Goal: Information Seeking & Learning: Learn about a topic

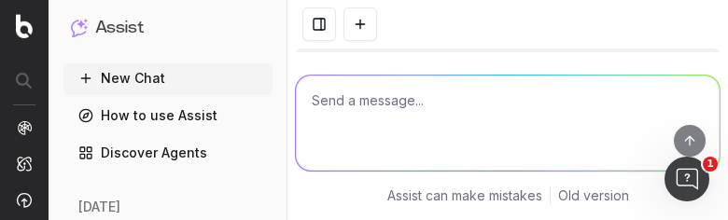
scroll to position [8434, 0]
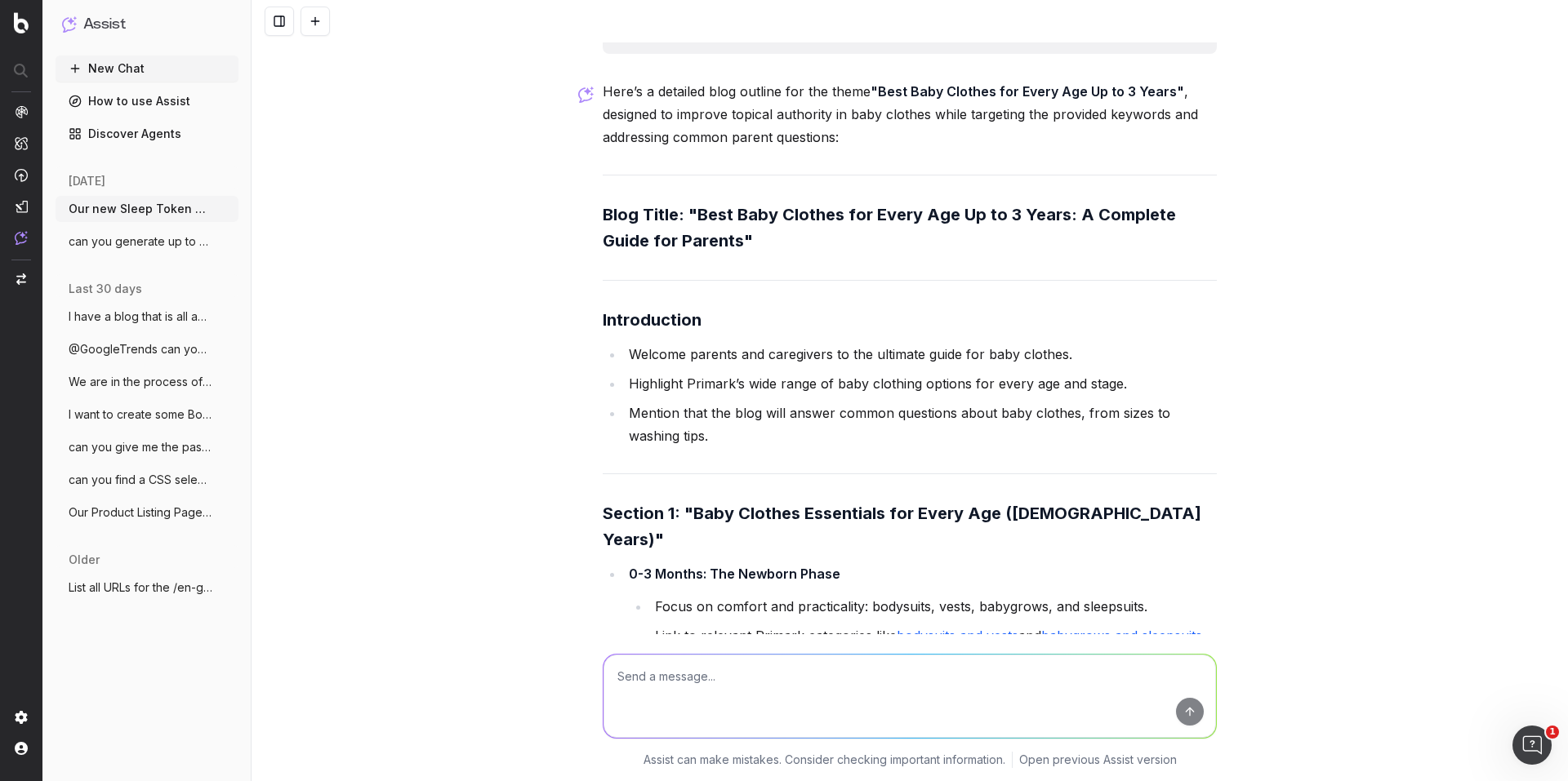
click at [683, 254] on h3 "Blog Title: "Best Baby Clothes for Every Age Up to 3 Years: A Complete Guide fo…" at bounding box center [910, 228] width 614 height 52
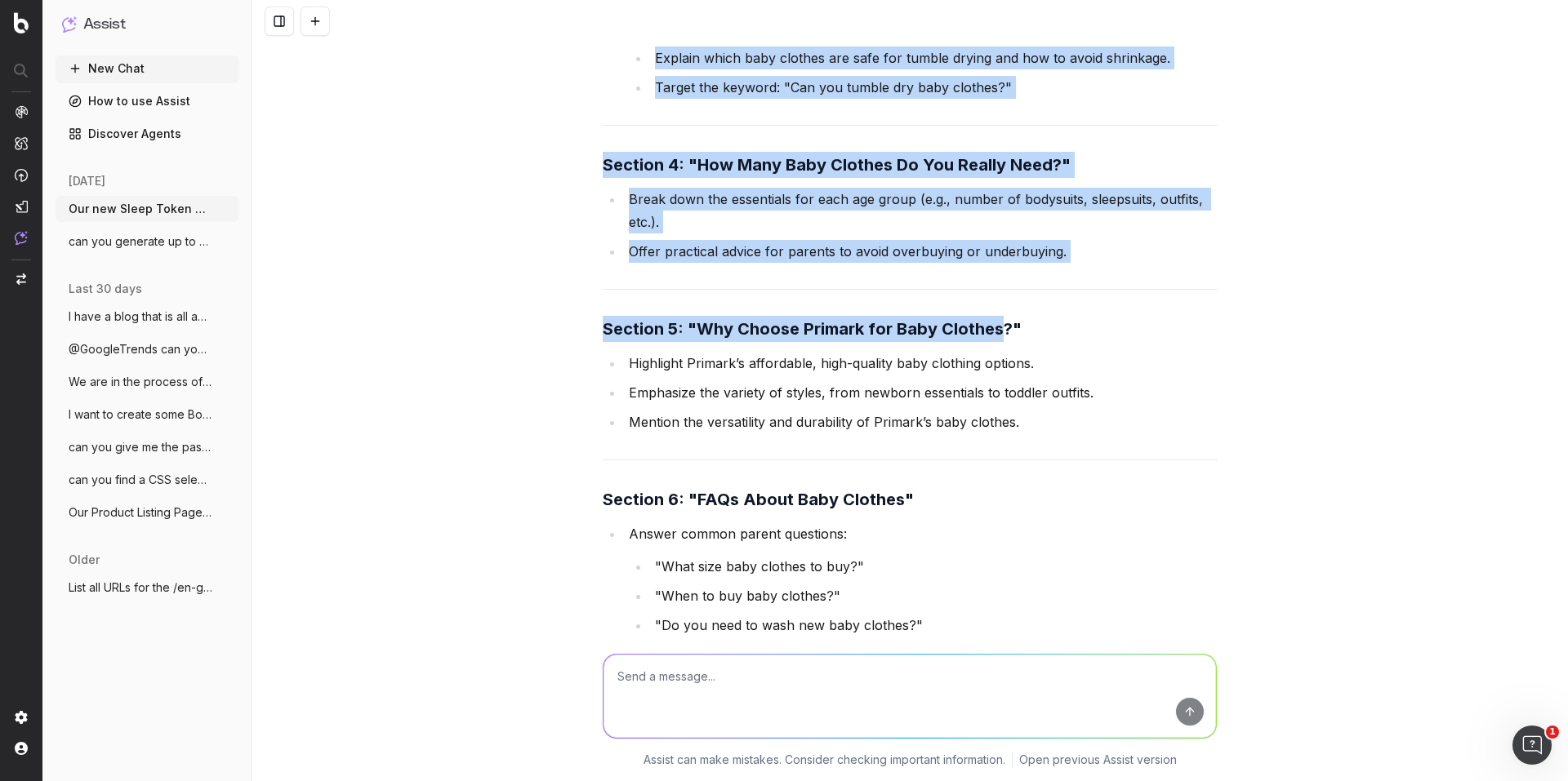
scroll to position [9009, 0]
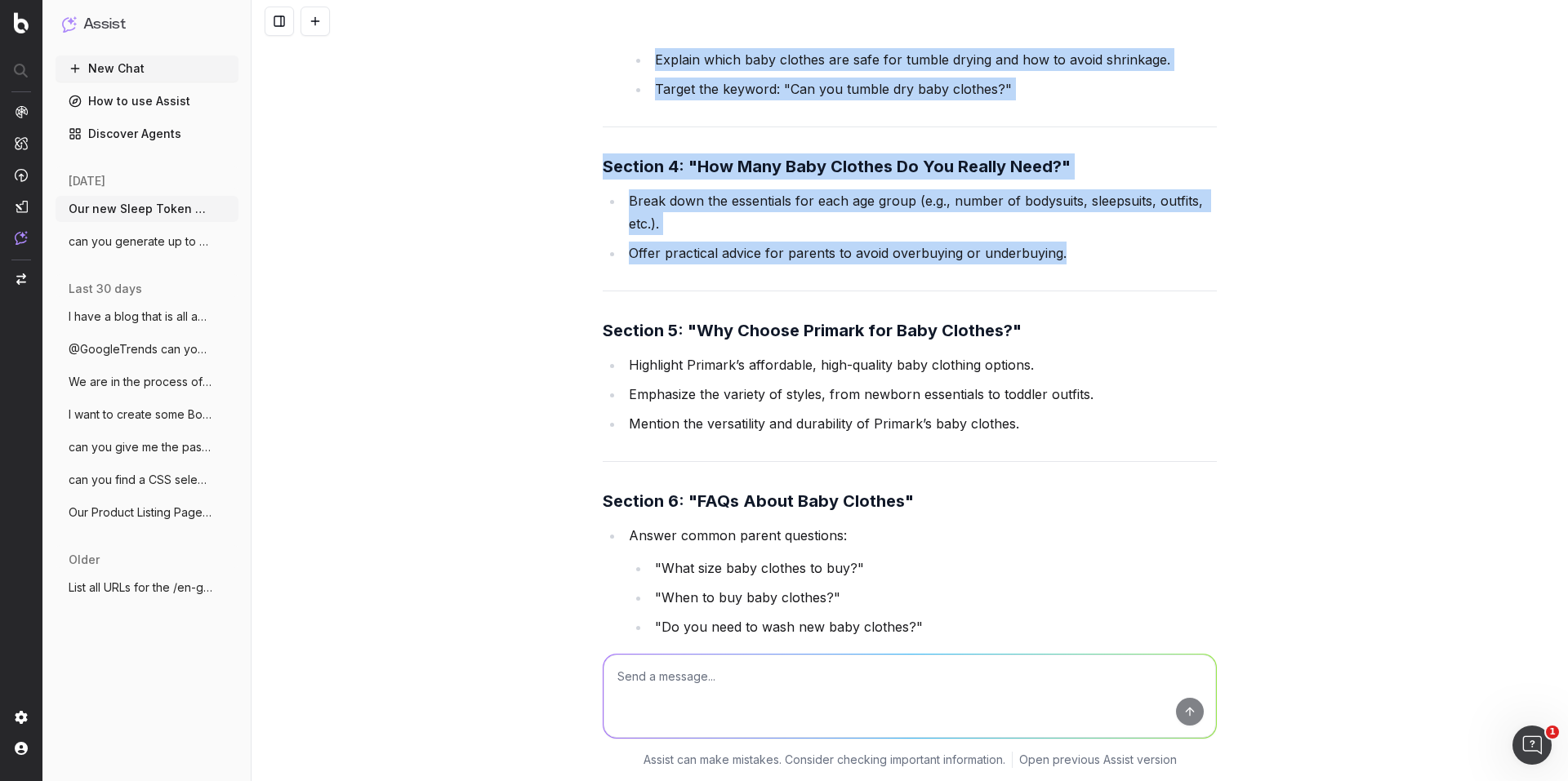
drag, startPoint x: 687, startPoint y: 253, endPoint x: 1060, endPoint y: 264, distance: 373.2
copy div "Lore Ipsu Dolorsi ame Conse Adi El se 3 Doeiu: T Incididu Utlab etd Magnaal" En…"
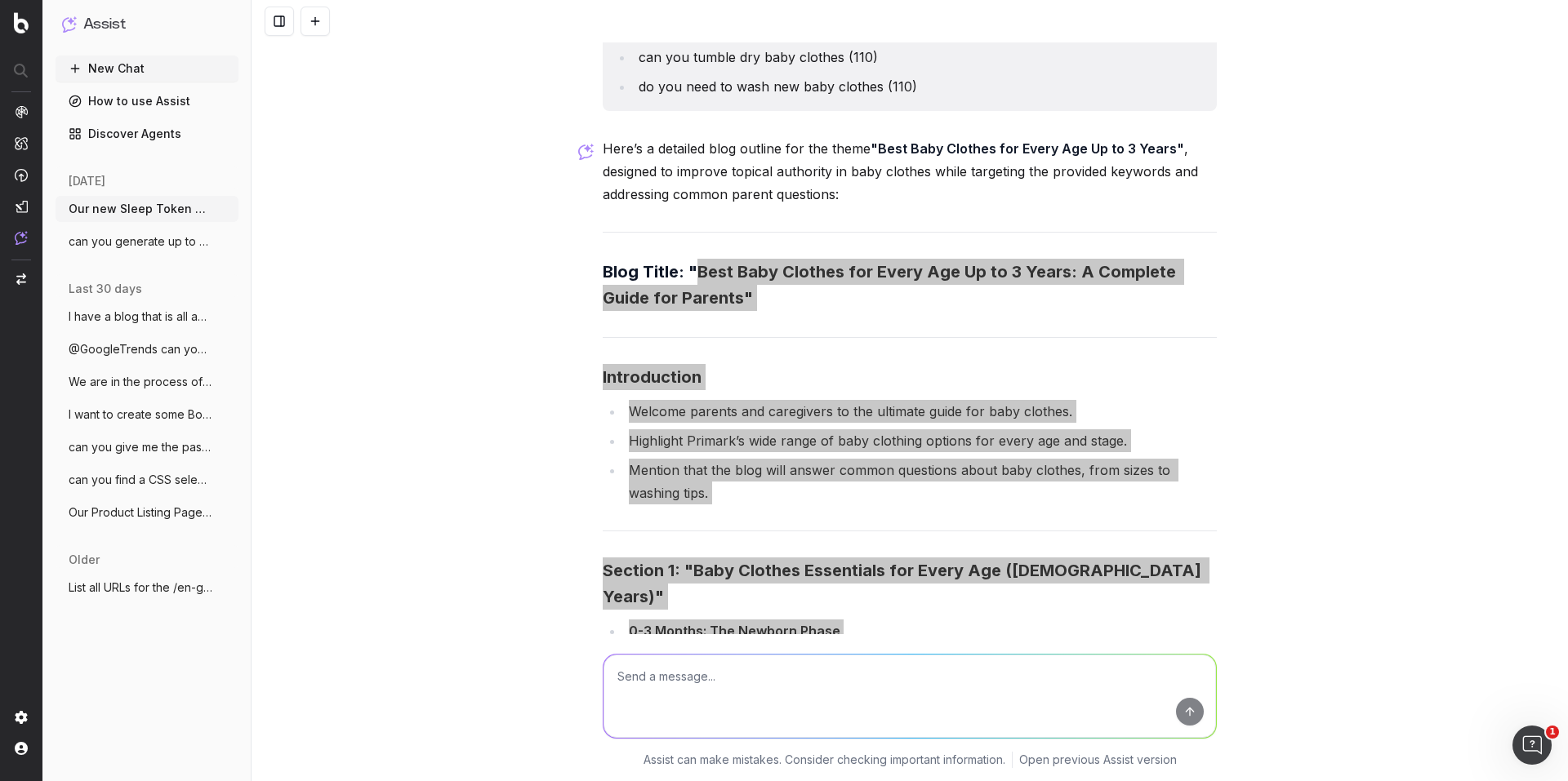
scroll to position [7131, 0]
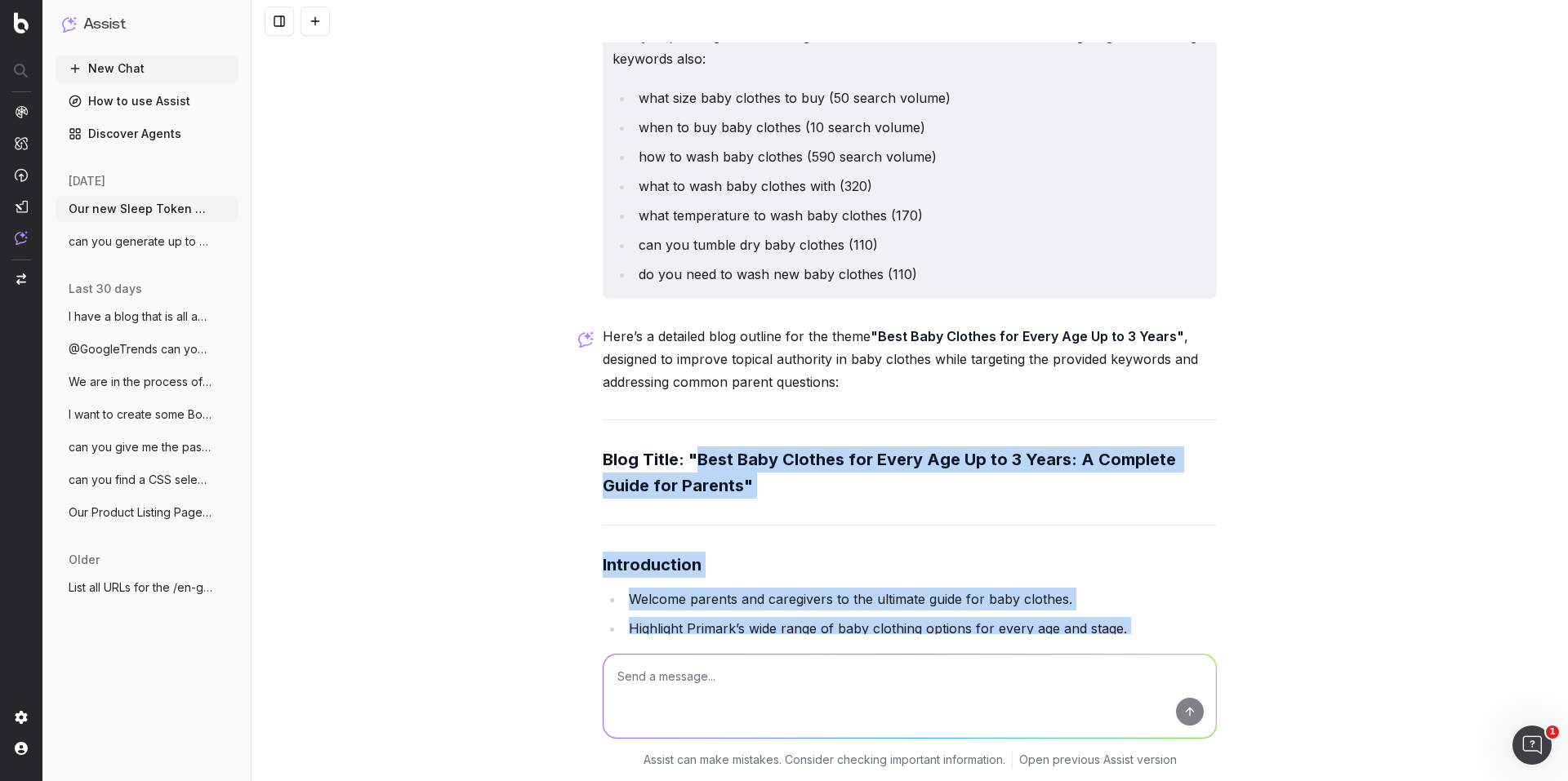
click at [697, 168] on li "how to wash baby clothes (590 search volume)" at bounding box center [920, 157] width 573 height 23
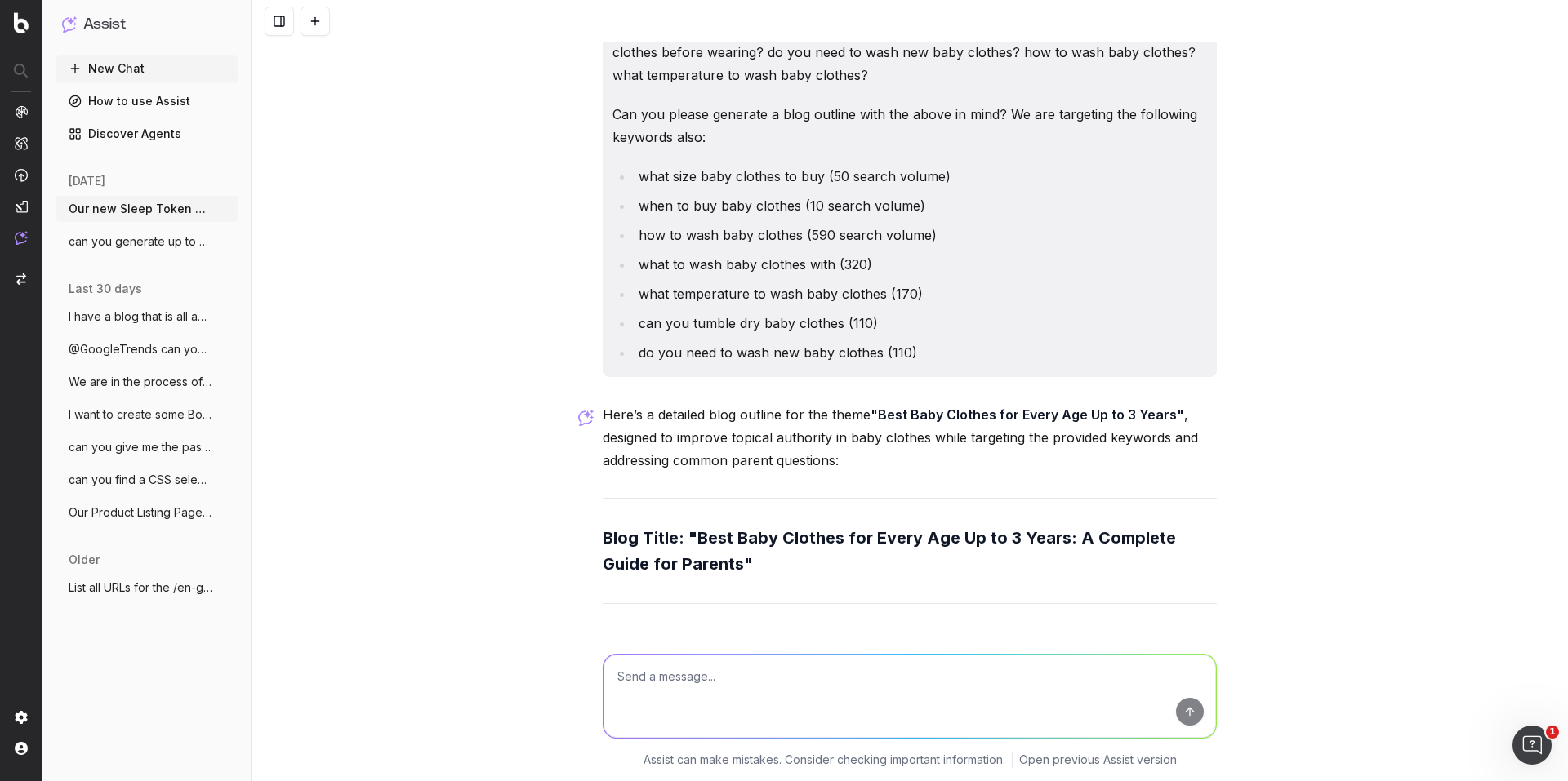
scroll to position [7049, 0]
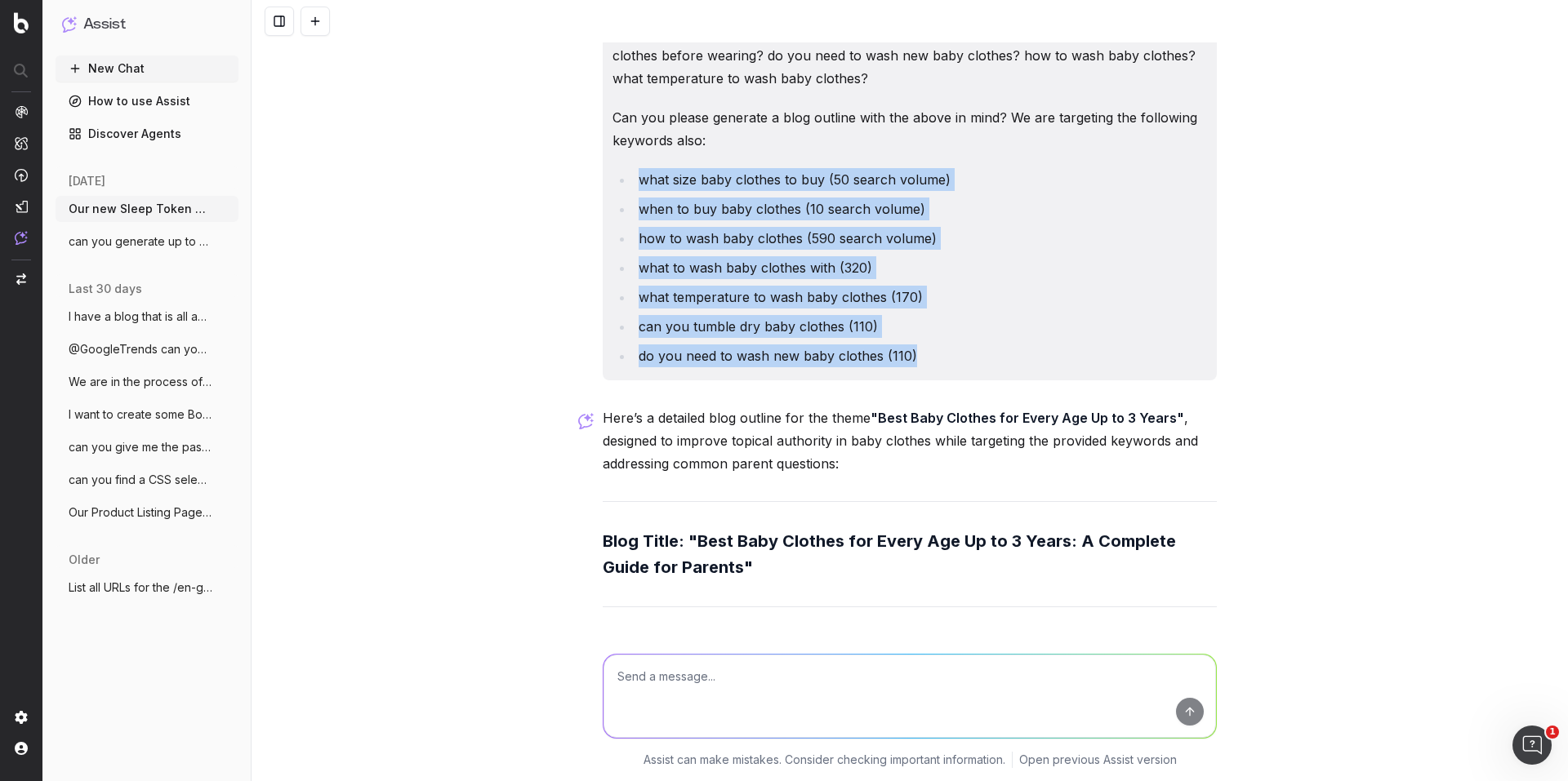
drag, startPoint x: 633, startPoint y: 221, endPoint x: 934, endPoint y: 411, distance: 356.0
click at [934, 367] on ul "what size baby clothes to buy (50 search volume) when to buy baby clothes (10 s…" at bounding box center [910, 268] width 595 height 199
copy ul "what size baby clothes to buy (50 search volume) when to buy baby clothes (10 s…"
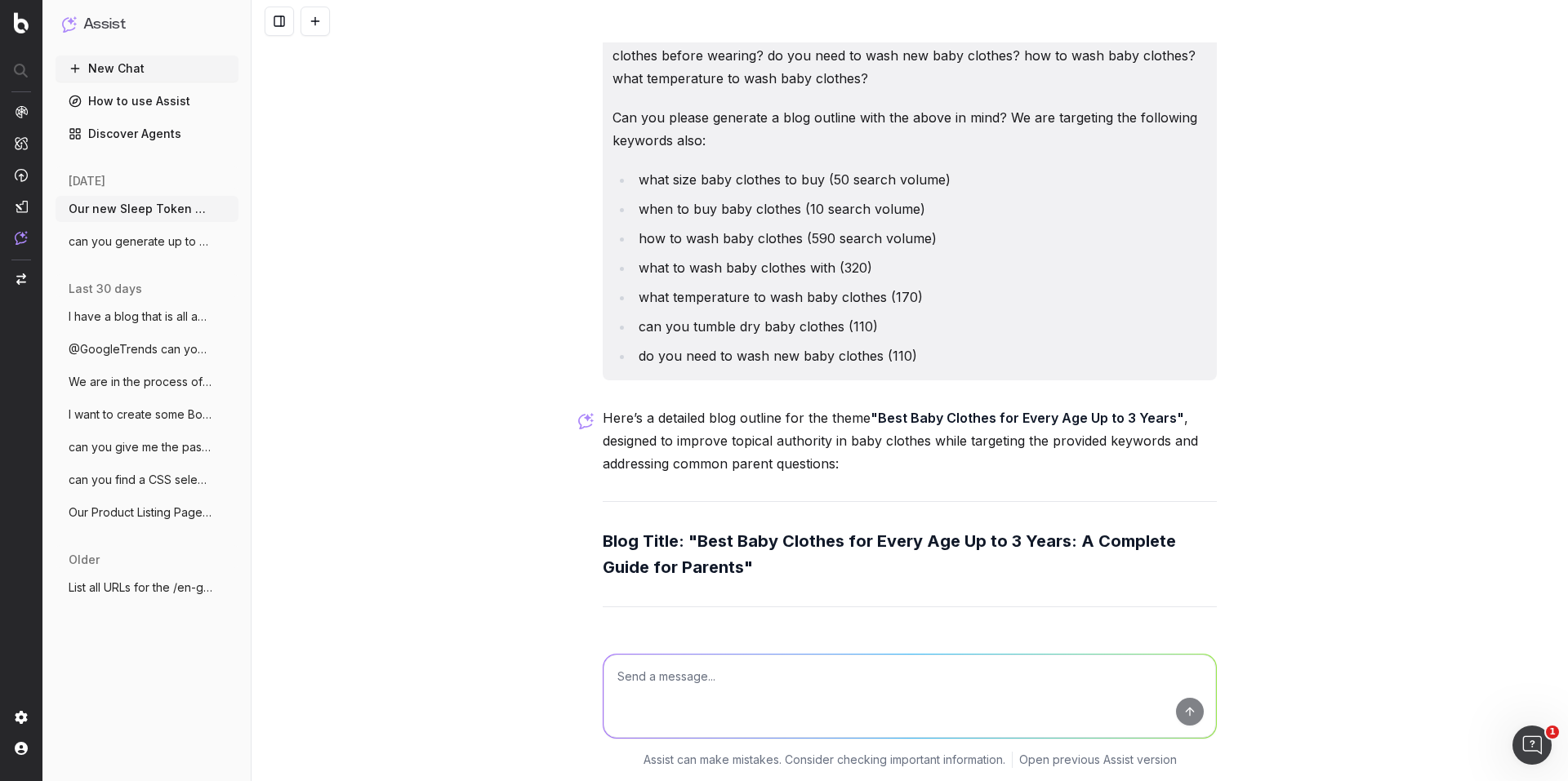
click at [466, 194] on div "Our new Sleep Token Band Tshirts are a massive hit with the crowd. They sold ou…" at bounding box center [910, 390] width 1317 height 781
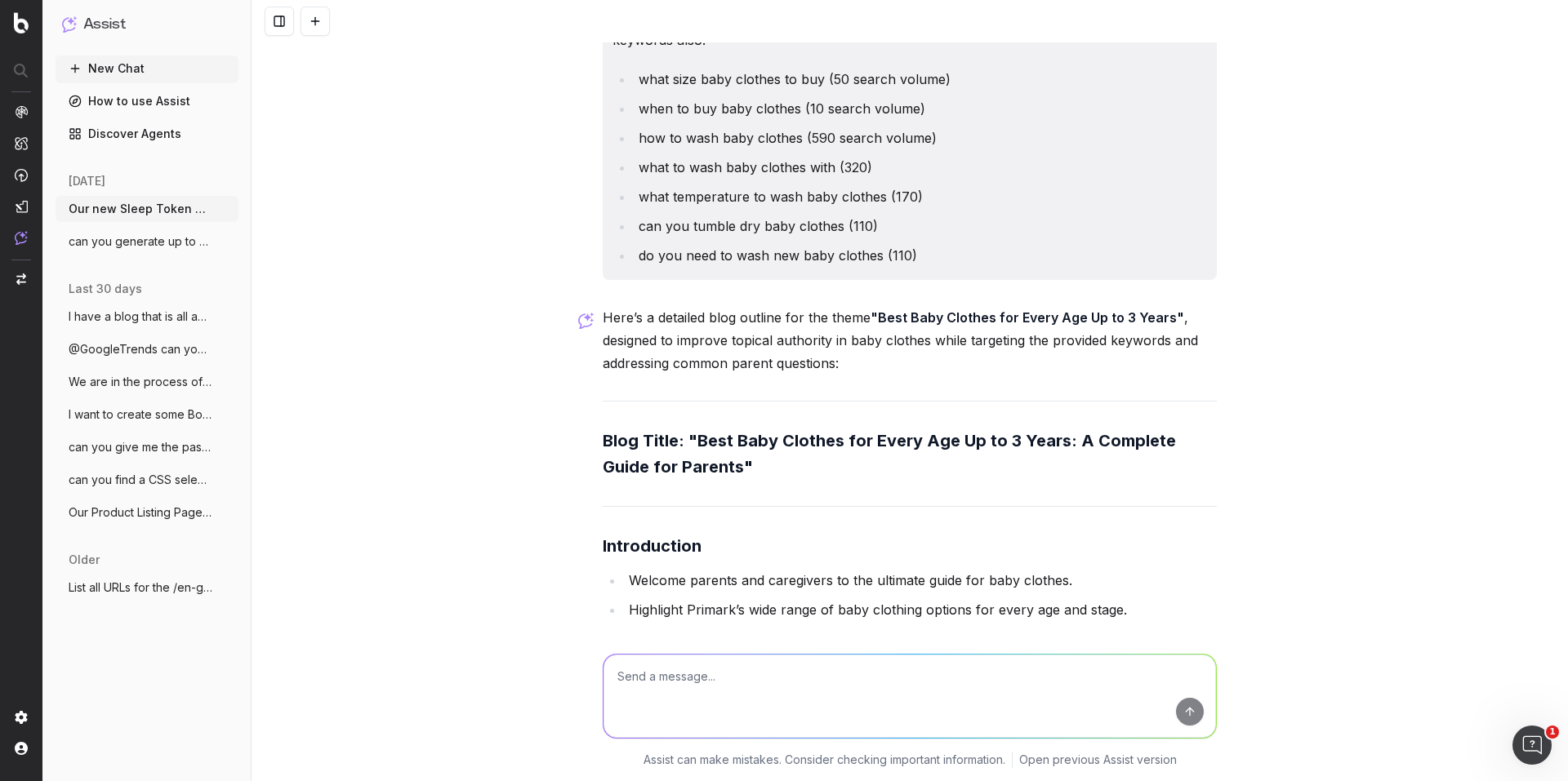
scroll to position [7294, 0]
